Goal: Task Accomplishment & Management: Use online tool/utility

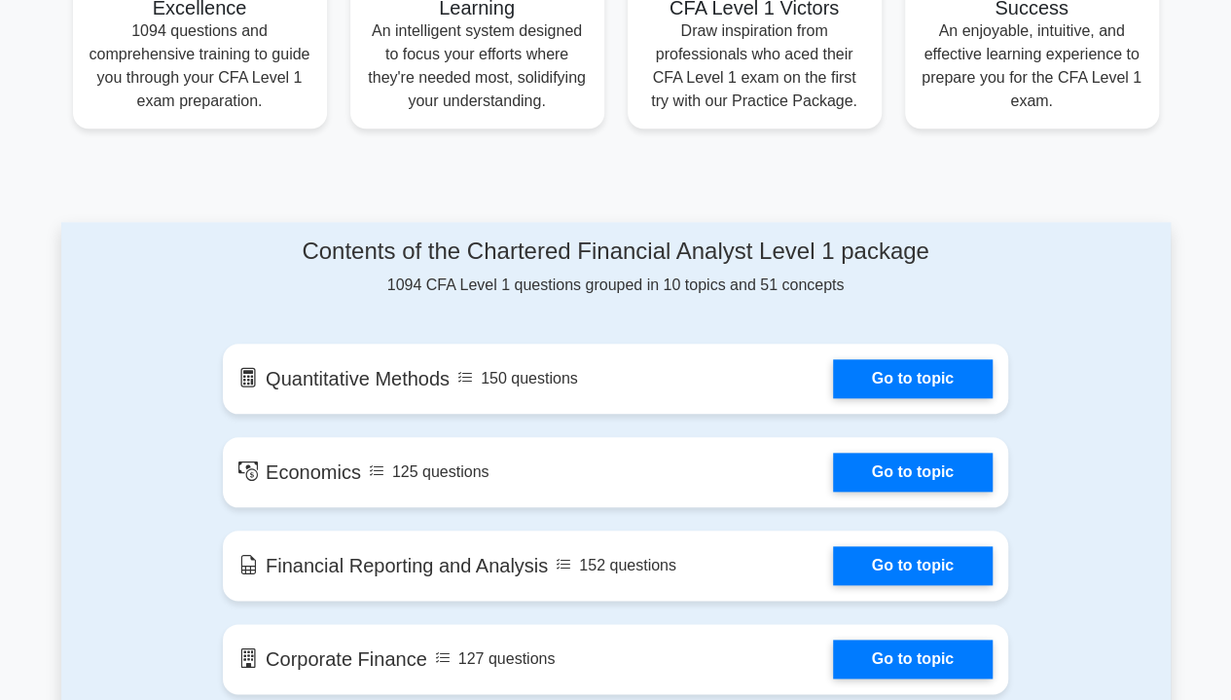
scroll to position [876, 0]
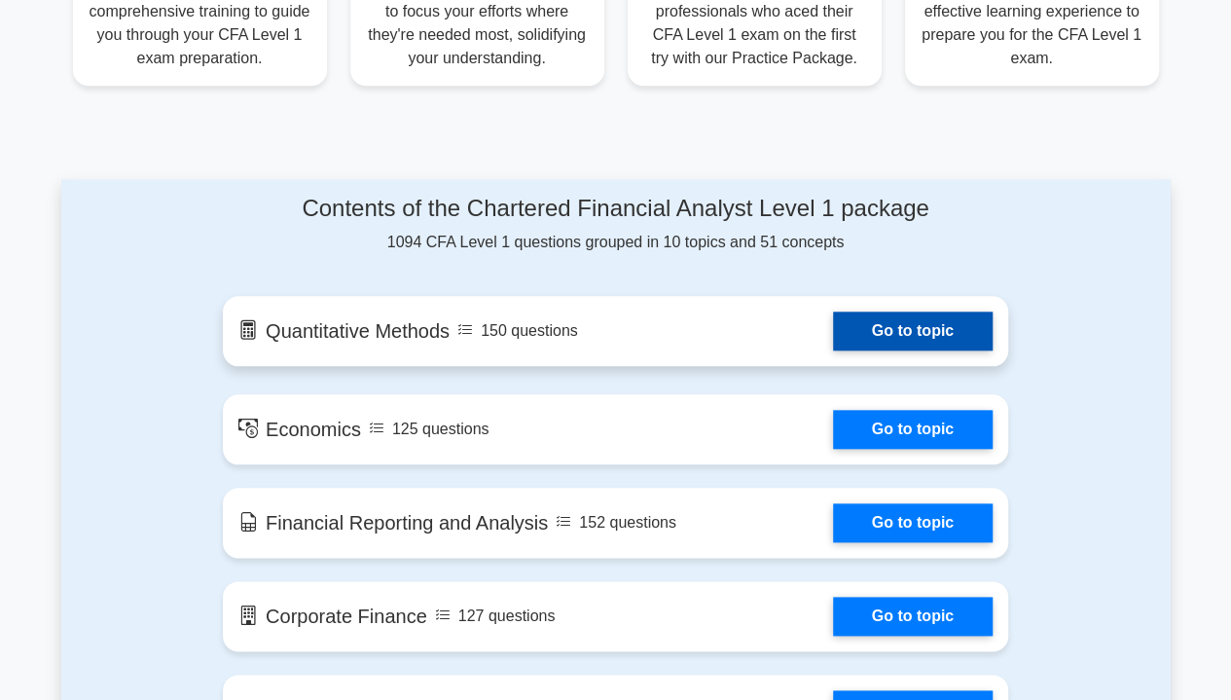
click at [899, 341] on link "Go to topic" at bounding box center [913, 331] width 160 height 39
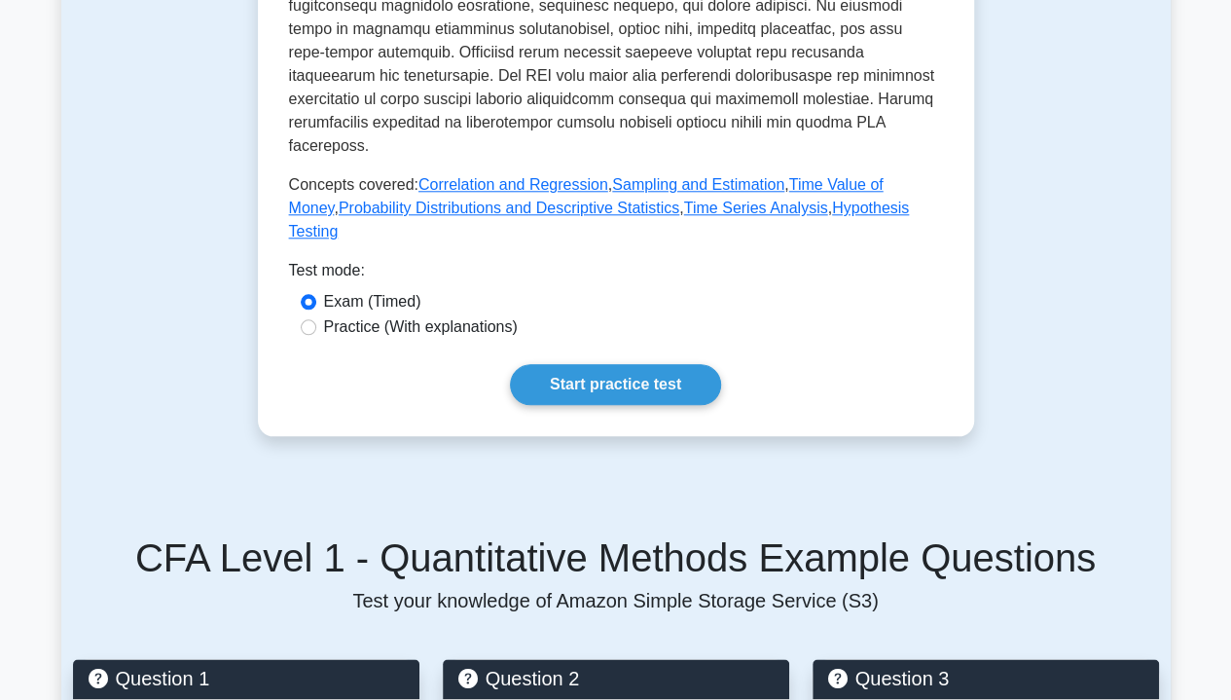
scroll to position [973, 0]
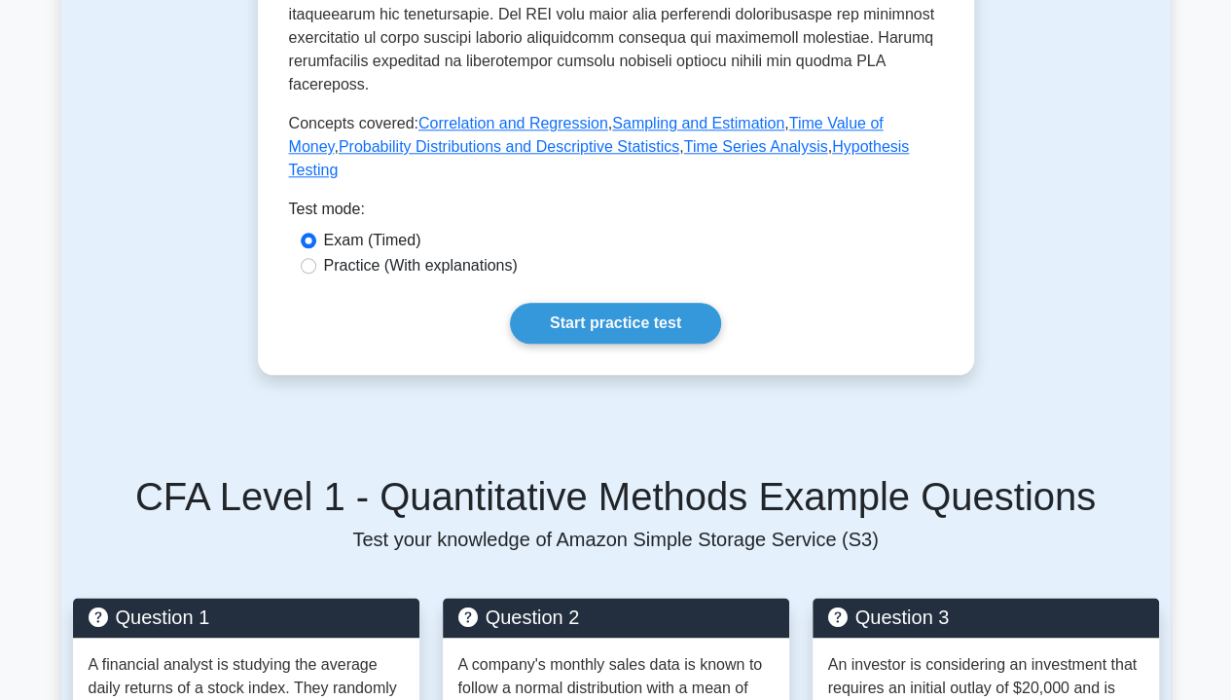
click at [301, 259] on div "Practice (With explanations)" at bounding box center [616, 265] width 631 height 23
click at [315, 275] on div "Practice (With explanations)" at bounding box center [616, 265] width 631 height 23
click at [315, 264] on div "Practice (With explanations)" at bounding box center [616, 265] width 631 height 23
click at [314, 268] on input "Practice (With explanations)" at bounding box center [309, 266] width 16 height 16
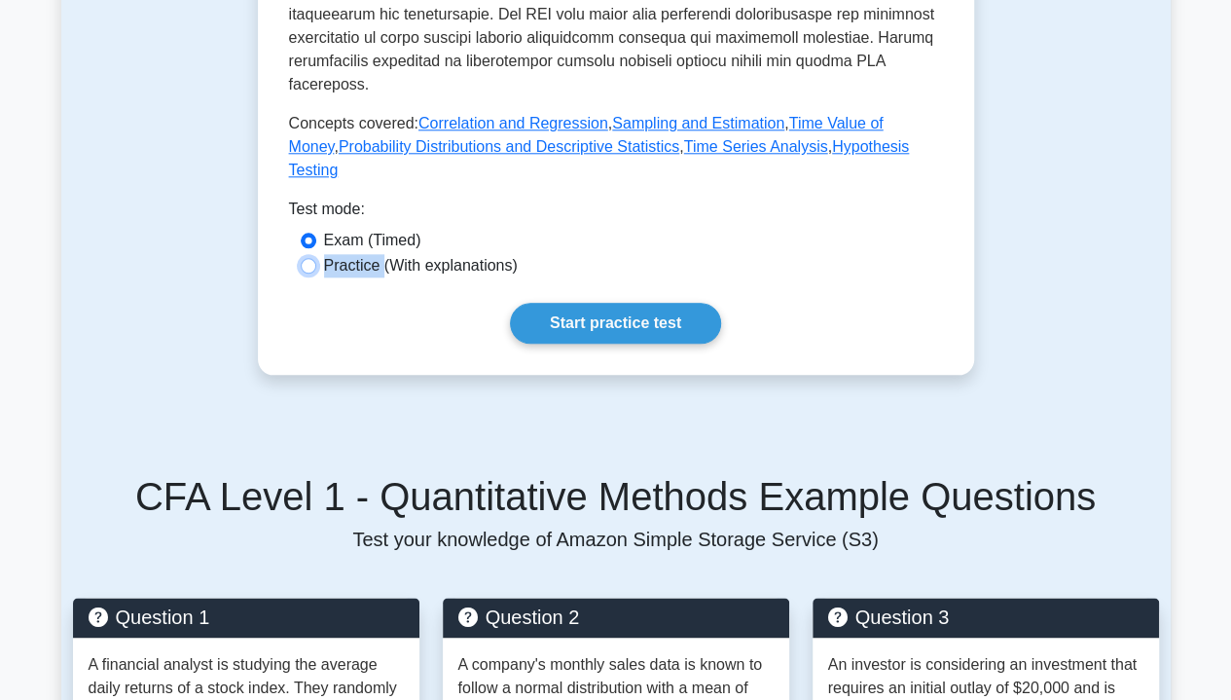
radio input "true"
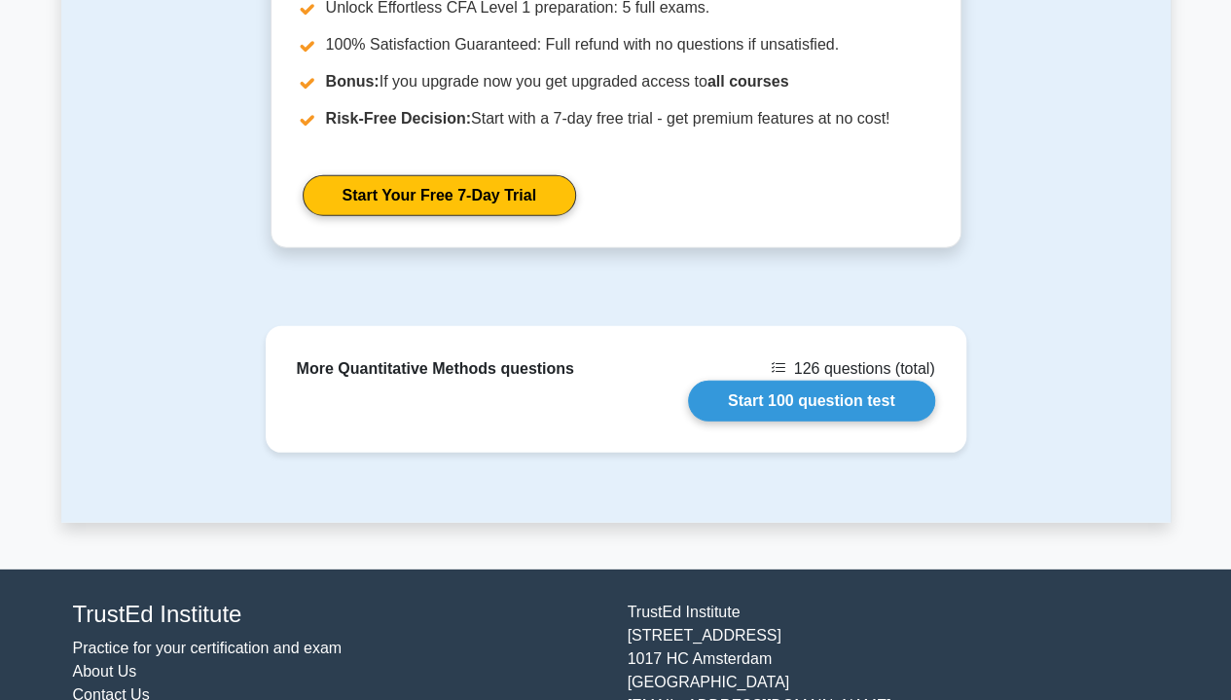
scroll to position [2636, 0]
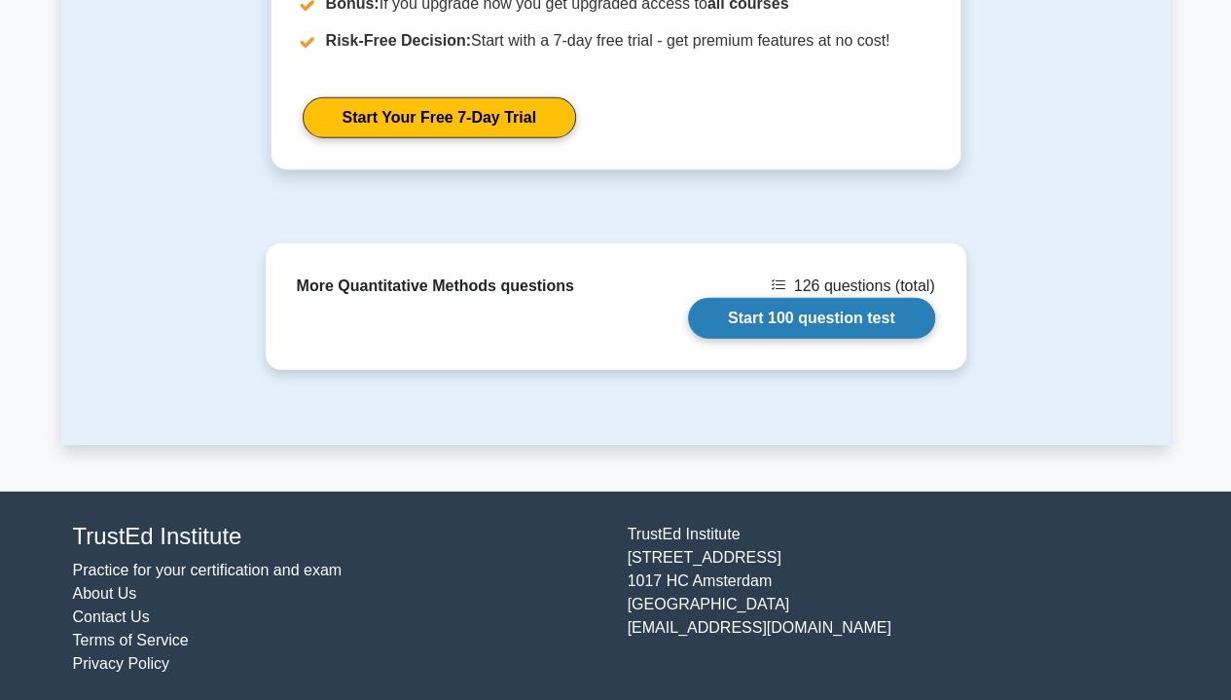
click at [787, 312] on link "Start 100 question test" at bounding box center [811, 318] width 247 height 41
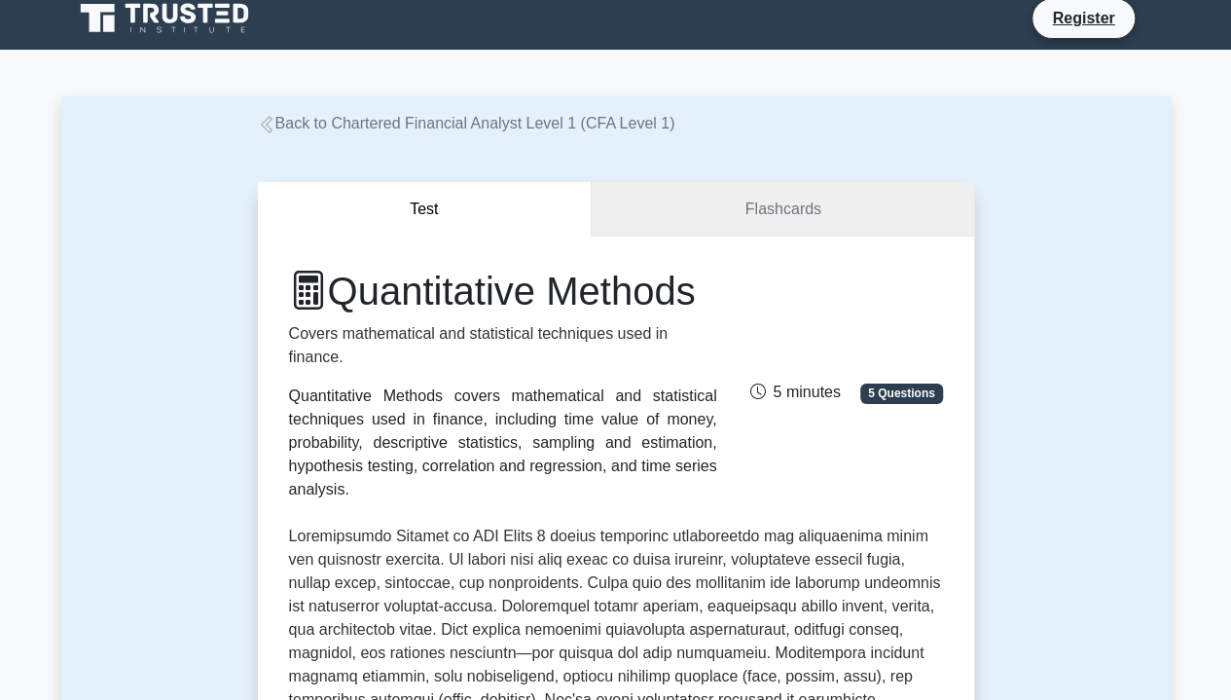
scroll to position [0, 0]
